Goal: Obtain resource: Download file/media

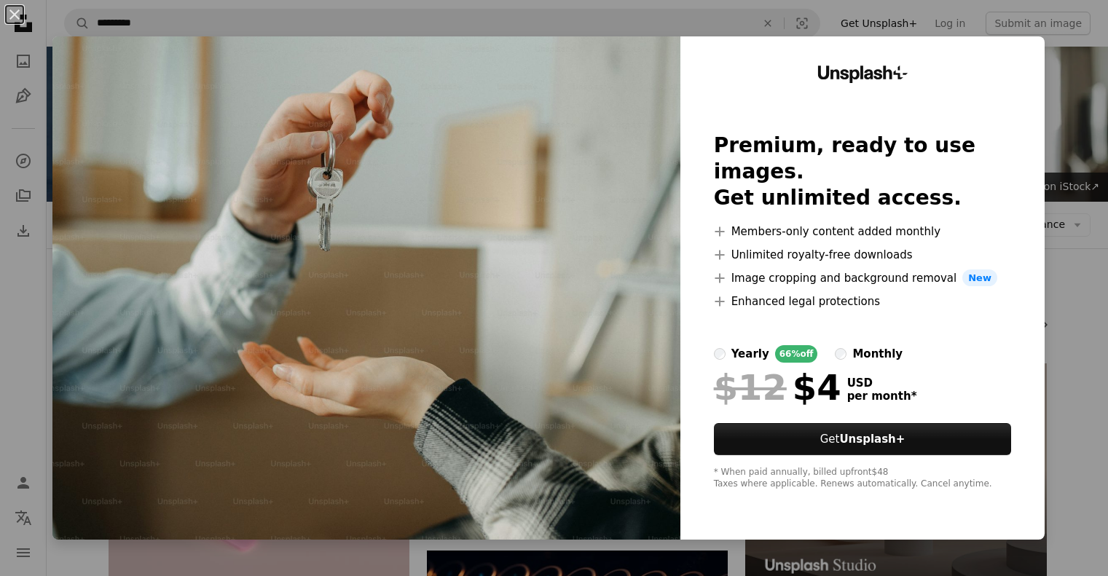
scroll to position [437, 0]
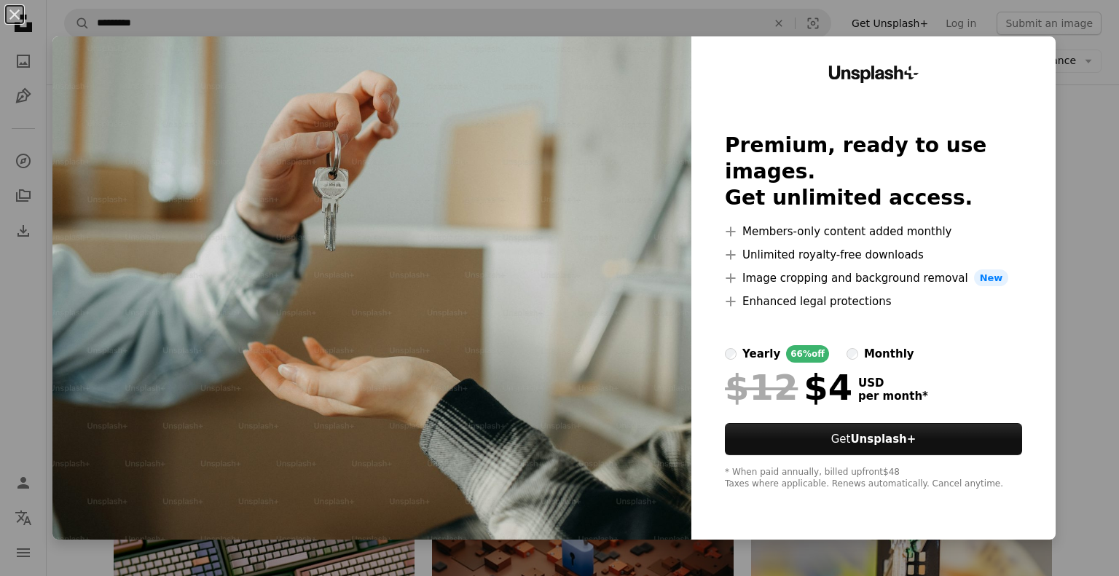
click at [563, 216] on img at bounding box center [371, 287] width 639 height 503
click at [417, 313] on img at bounding box center [371, 287] width 639 height 503
click at [10, 12] on button "An X shape" at bounding box center [14, 14] width 17 height 17
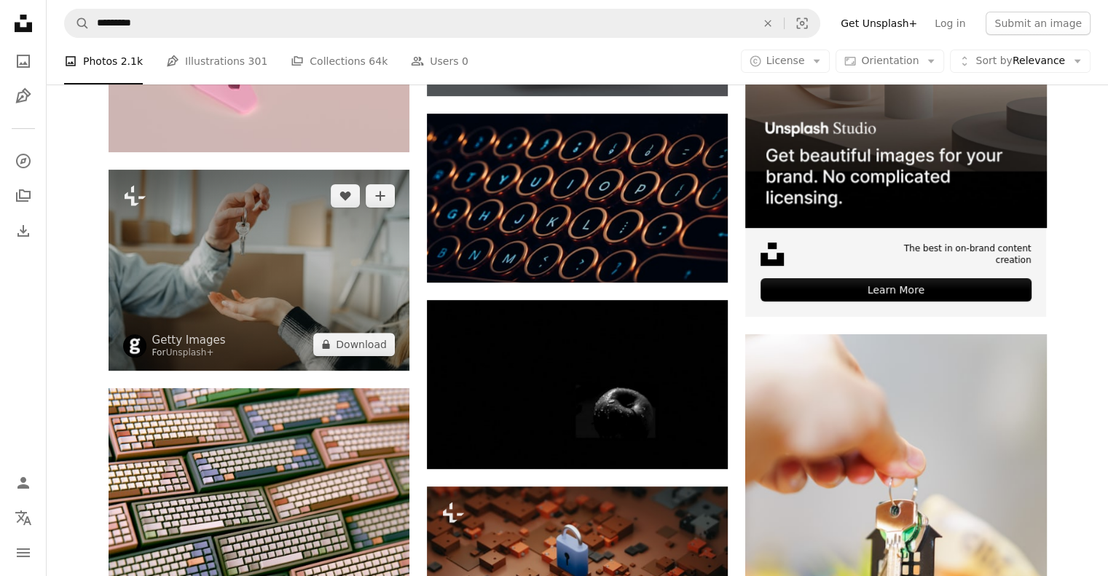
click at [237, 240] on img at bounding box center [259, 270] width 301 height 200
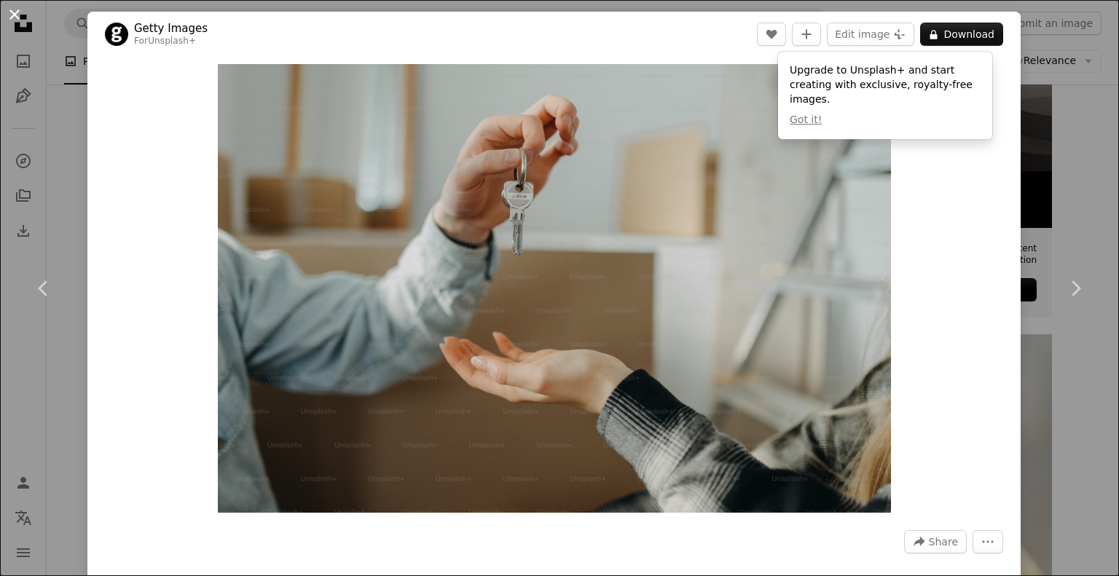
click at [10, 11] on button "An X shape" at bounding box center [14, 14] width 17 height 17
